Goal: Check status: Check status

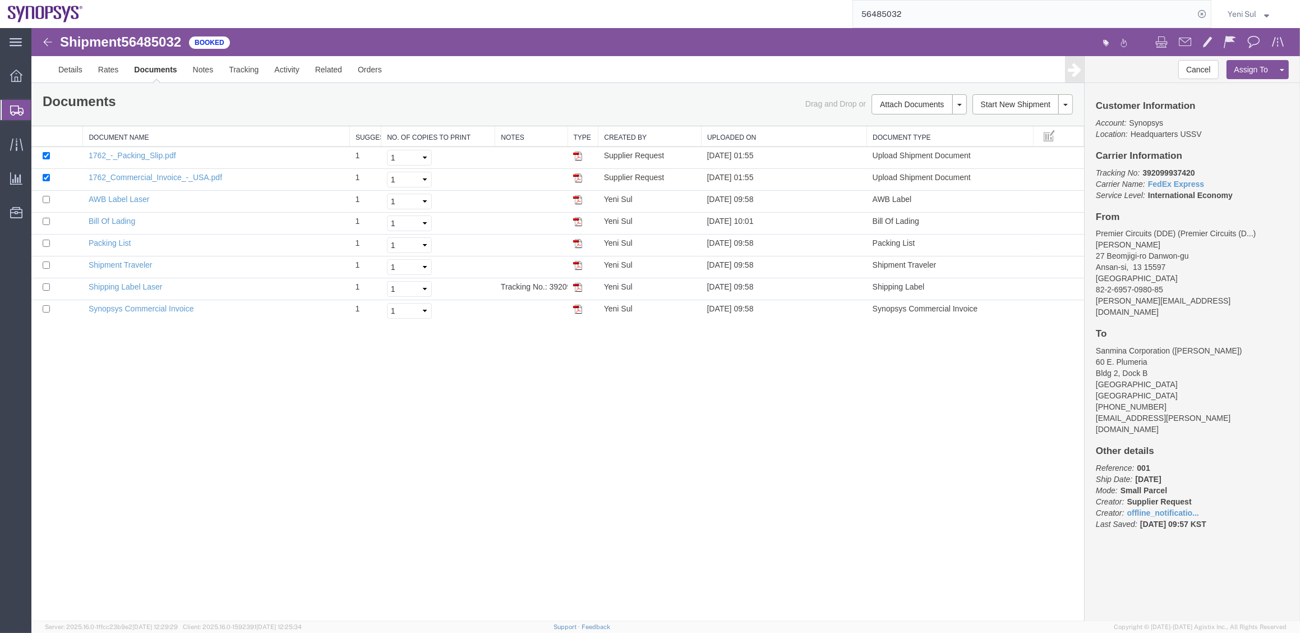
click at [0, 0] on span "Shipment Manager" at bounding box center [0, 0] width 0 height 0
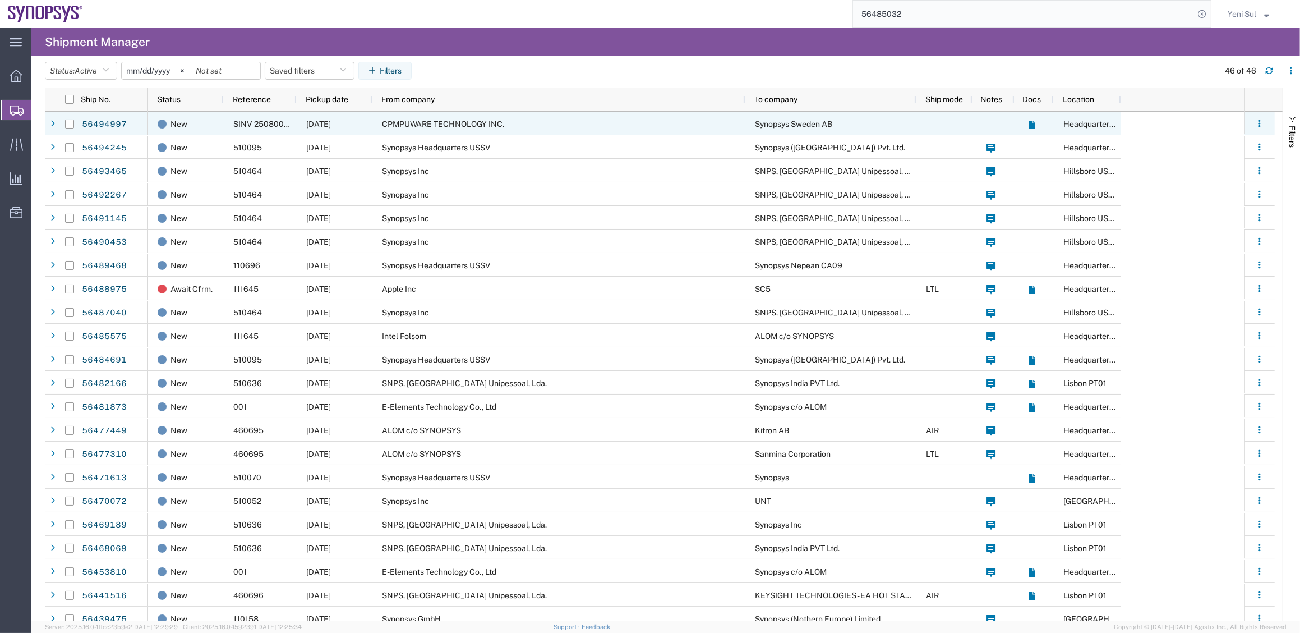
click at [493, 116] on div "CPMPUWARE TECHNOLOGY INC." at bounding box center [558, 124] width 373 height 24
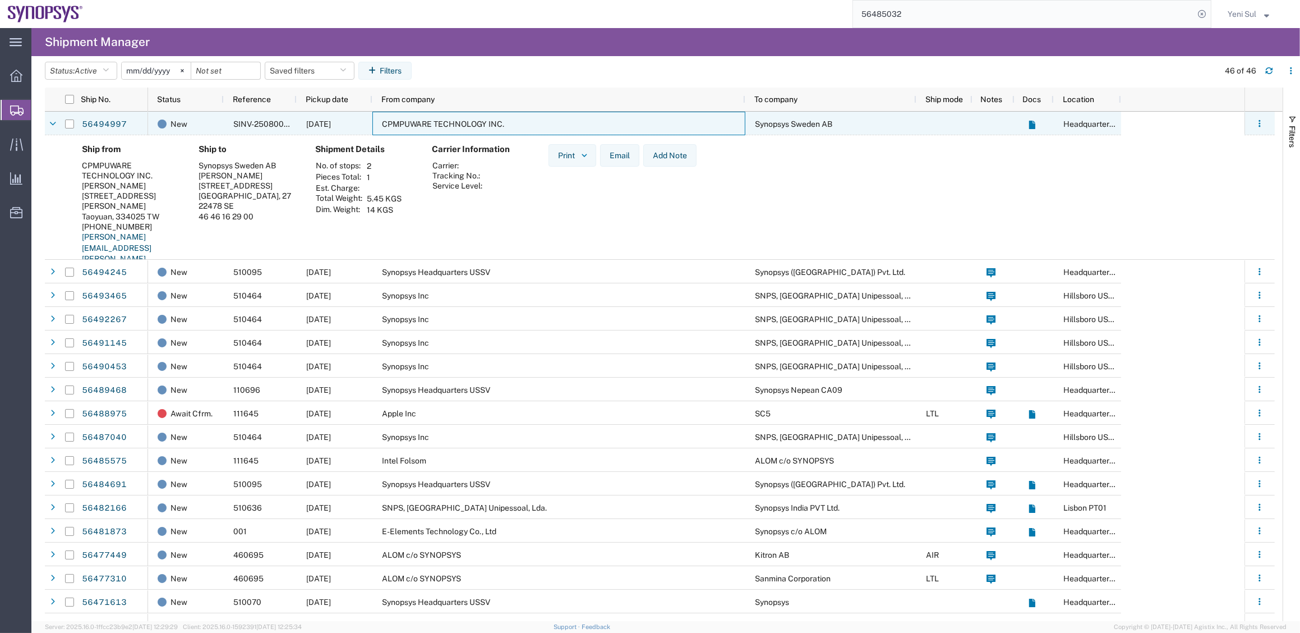
click at [493, 116] on div "CPMPUWARE TECHNOLOGY INC." at bounding box center [558, 124] width 373 height 24
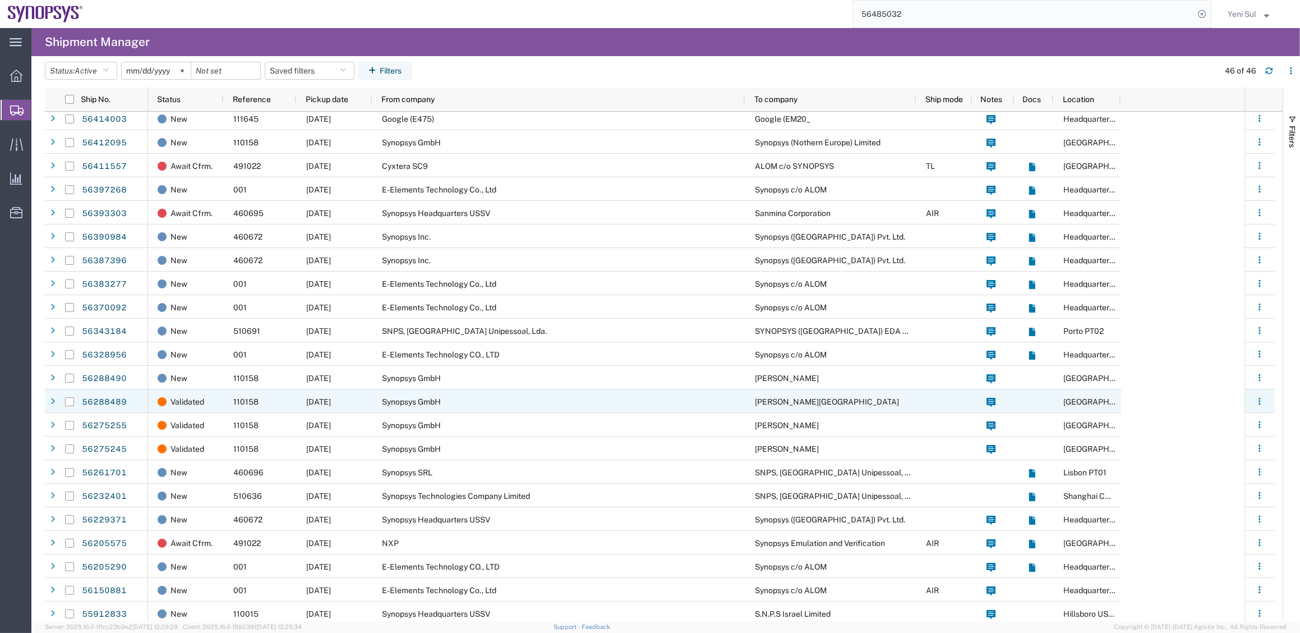
scroll to position [574, 0]
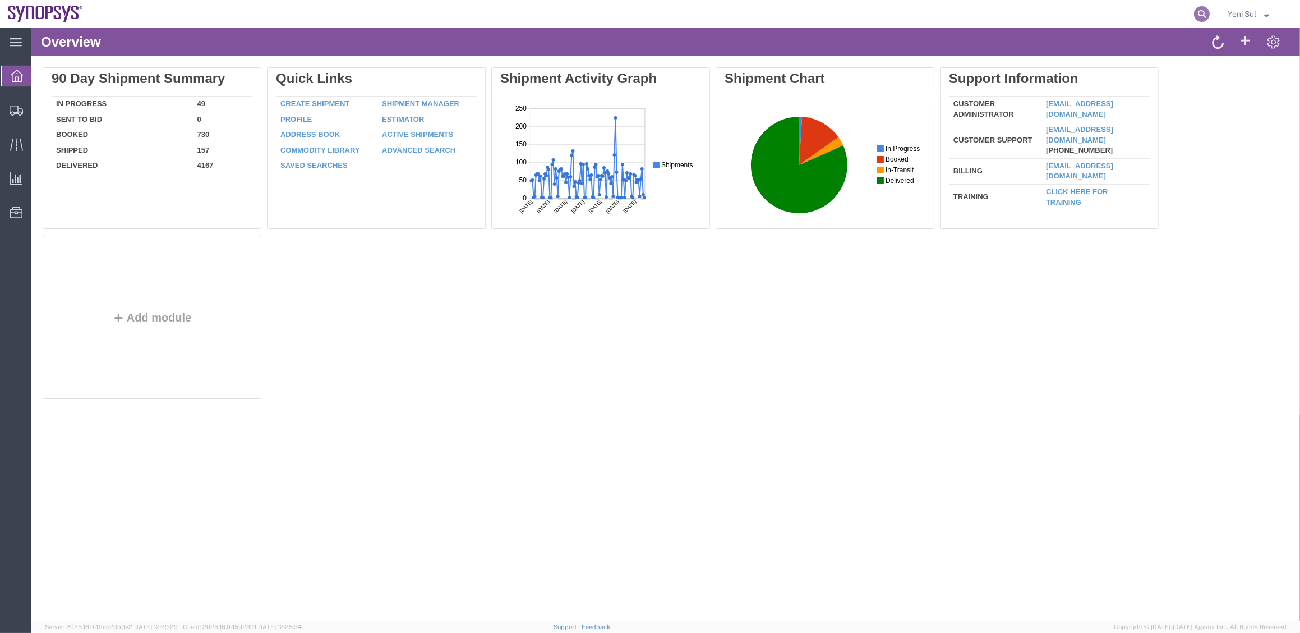
click at [1197, 15] on icon at bounding box center [1202, 14] width 16 height 16
click at [1147, 16] on input "search" at bounding box center [1023, 14] width 341 height 27
type input "56439350"
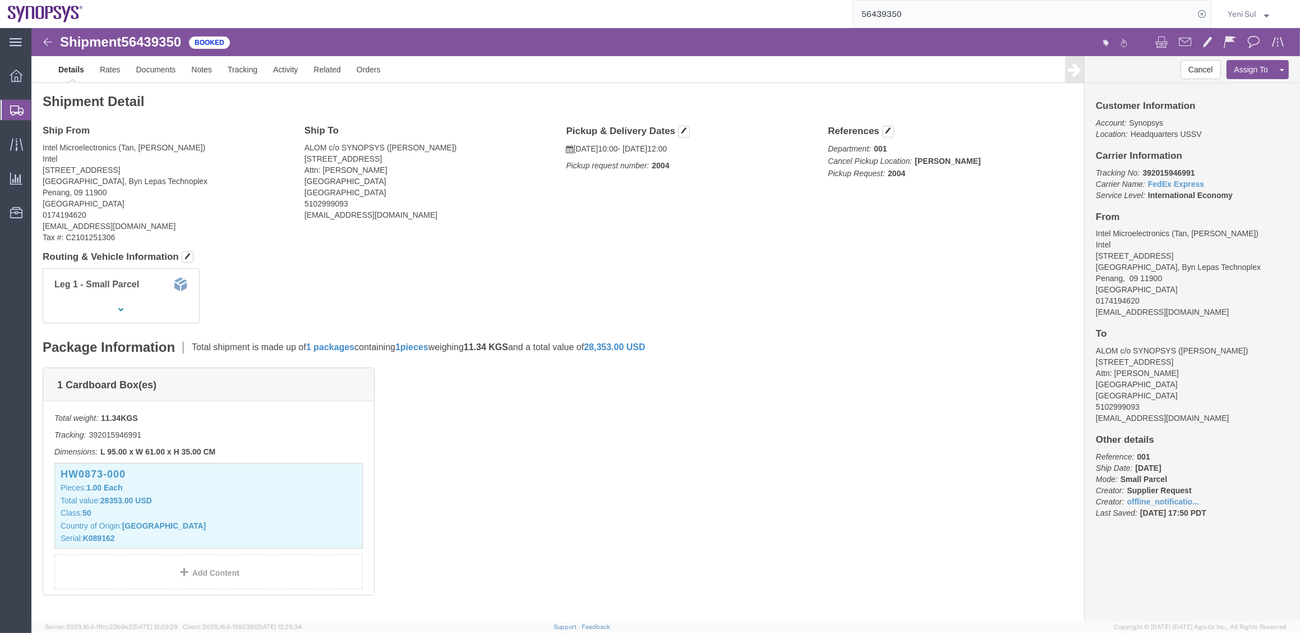
click div "Shipment Detail Ship From Intel Microelectronics (Tan, Wei Sern) Intel Plot 6 &…"
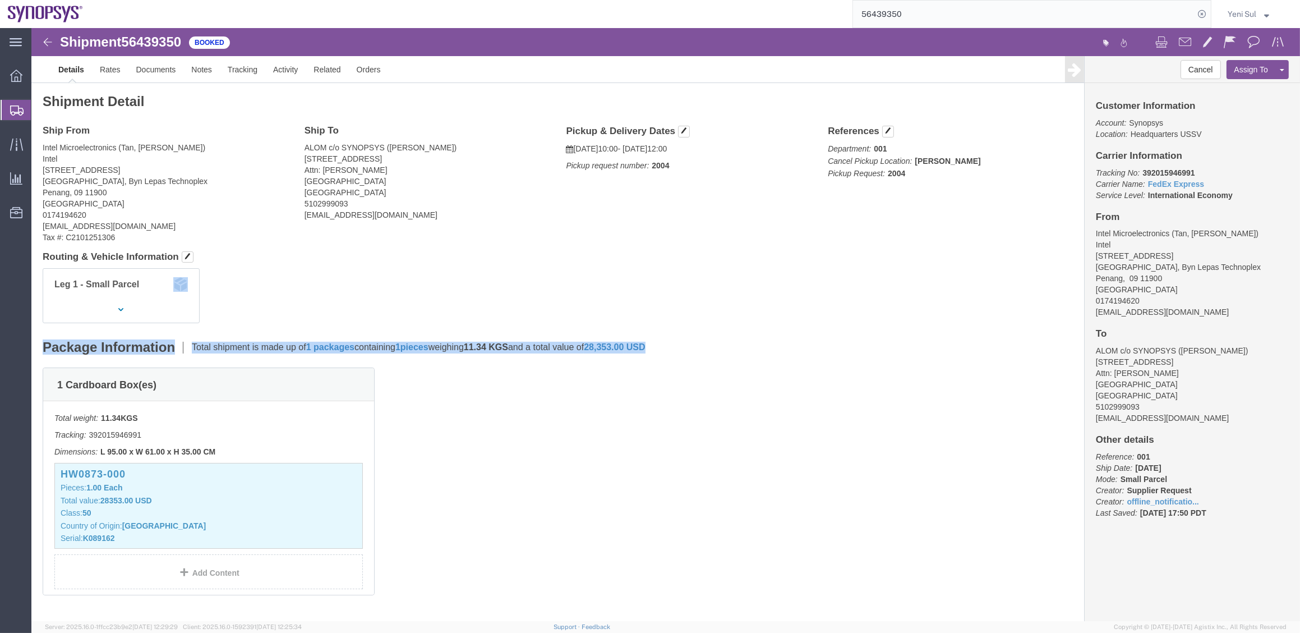
click div "Ship From Intel Microelectronics (Tan, Wei Sern) Intel Plot 6 & Lot 15834, Pula…"
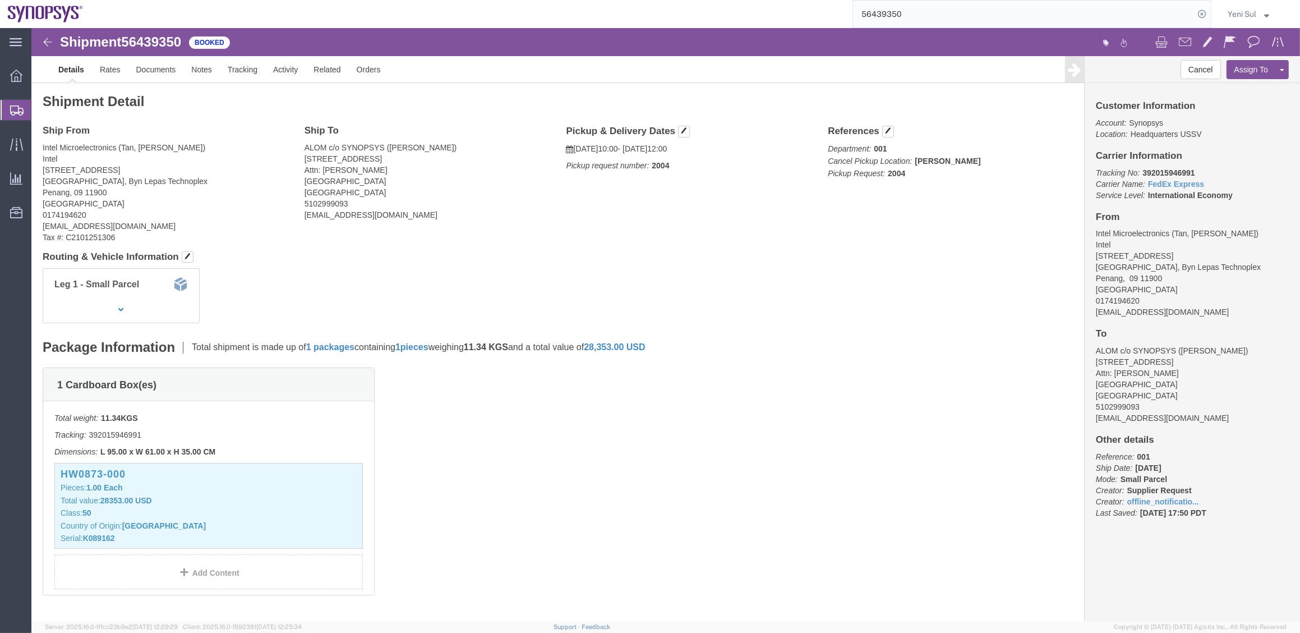
drag, startPoint x: 65, startPoint y: 123, endPoint x: 94, endPoint y: 131, distance: 29.7
click at [0, 0] on span "Shipment Manager" at bounding box center [0, 0] width 0 height 0
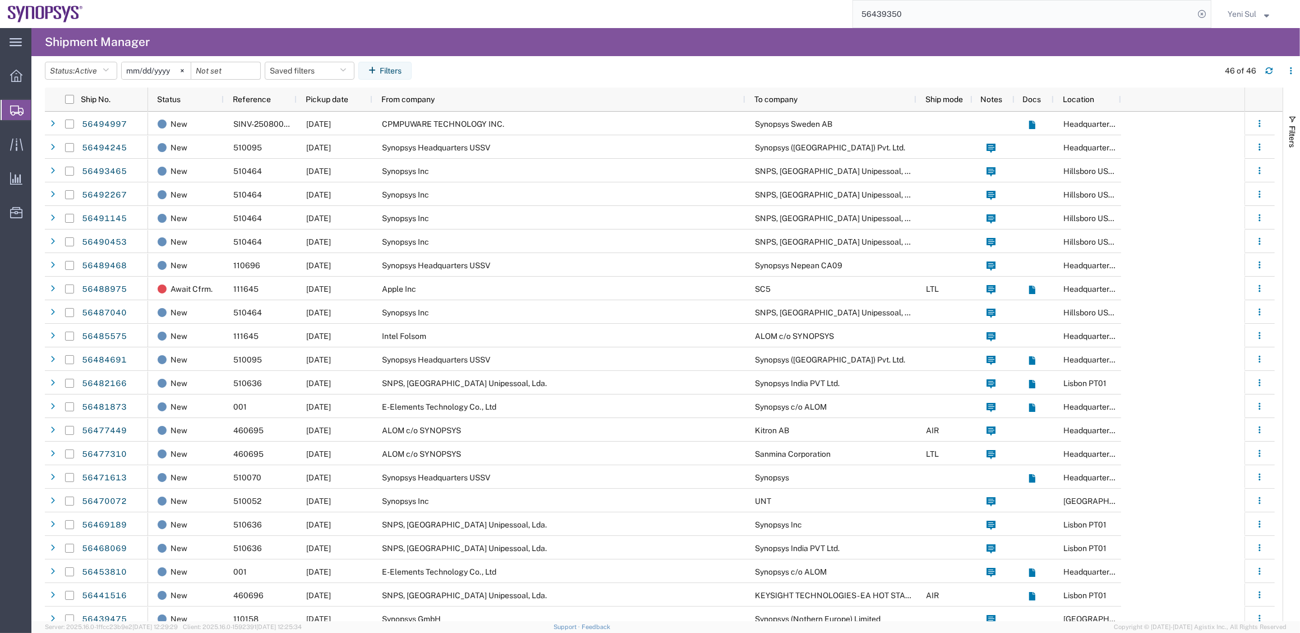
click at [0, 0] on span "Shipment Manager" at bounding box center [0, 0] width 0 height 0
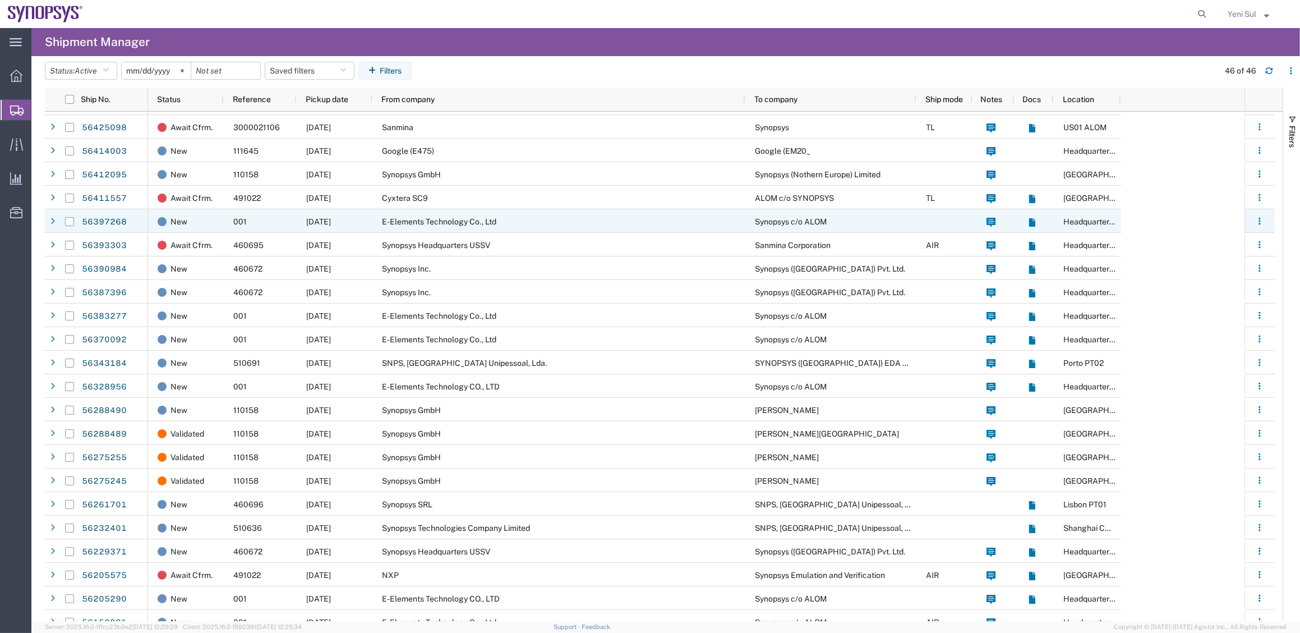
scroll to position [574, 0]
